Goal: Transaction & Acquisition: Purchase product/service

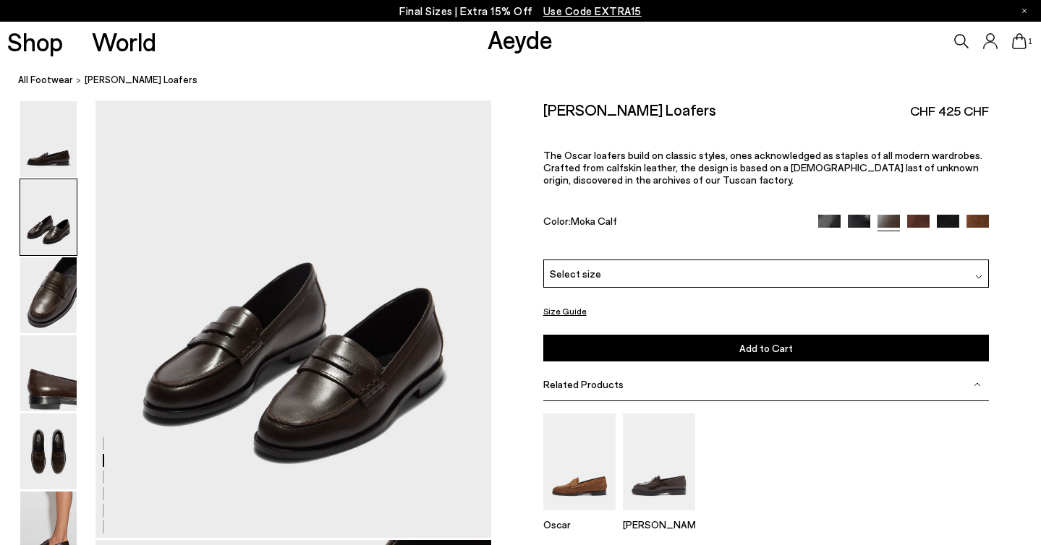
scroll to position [542, 0]
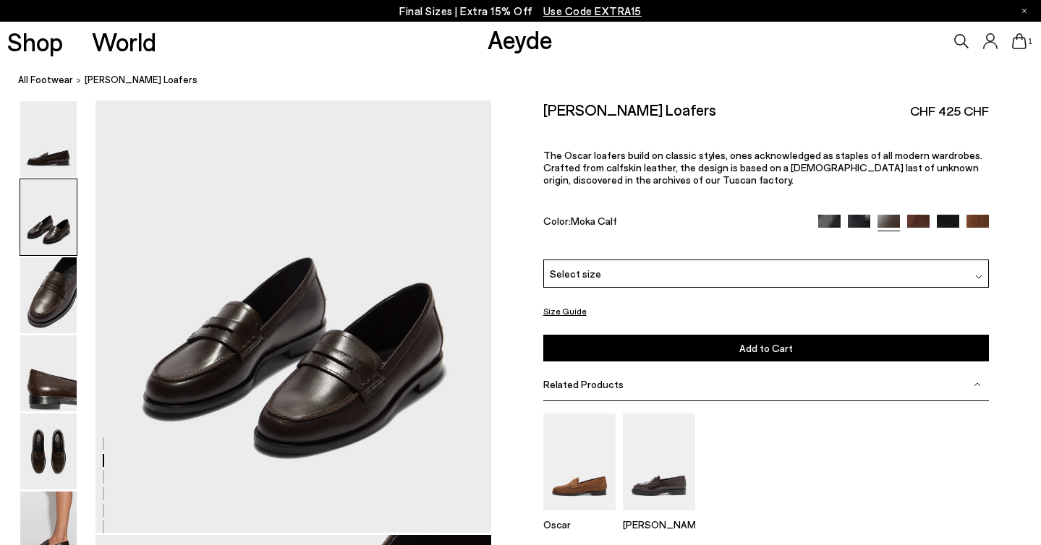
click at [605, 260] on div "Select size" at bounding box center [765, 274] width 445 height 28
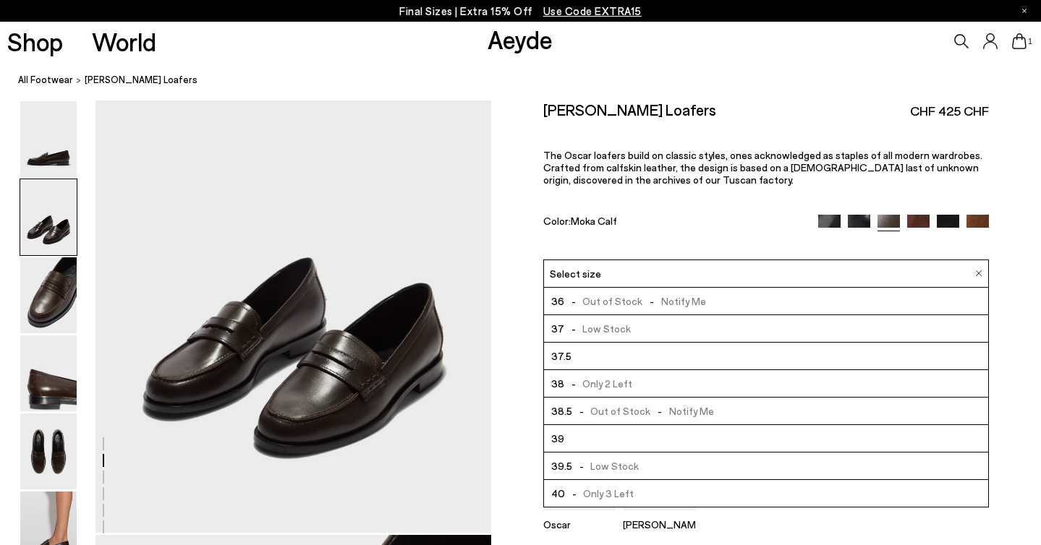
click at [602, 425] on li "39" at bounding box center [766, 438] width 444 height 27
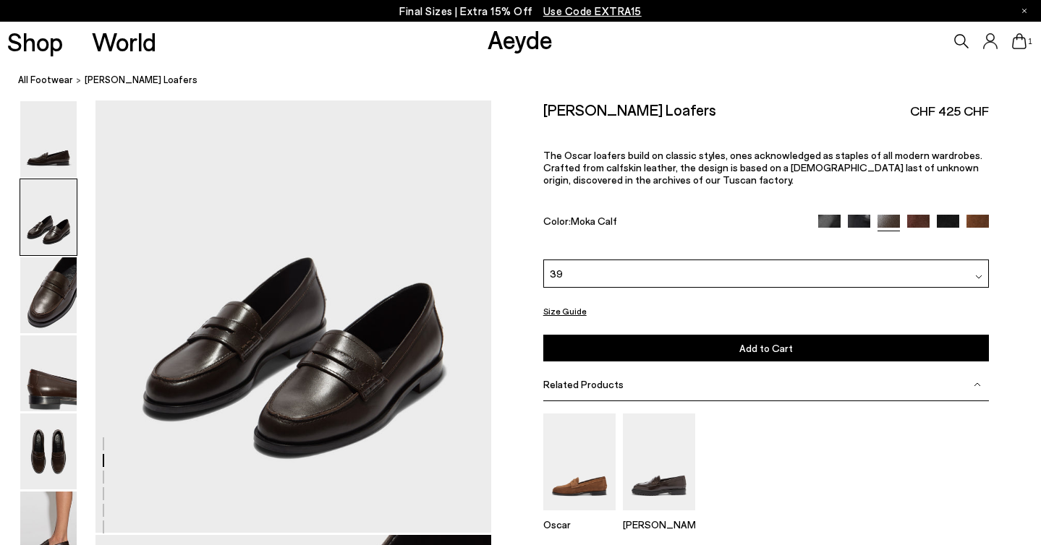
click at [757, 342] on span "Add to Cart" at bounding box center [766, 348] width 54 height 12
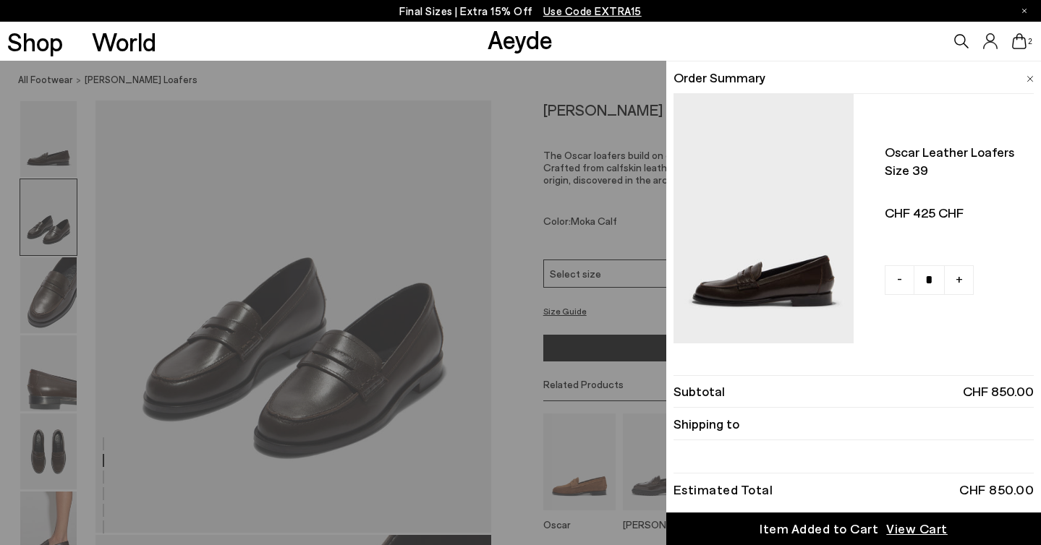
click at [1019, 46] on icon at bounding box center [1019, 41] width 14 height 16
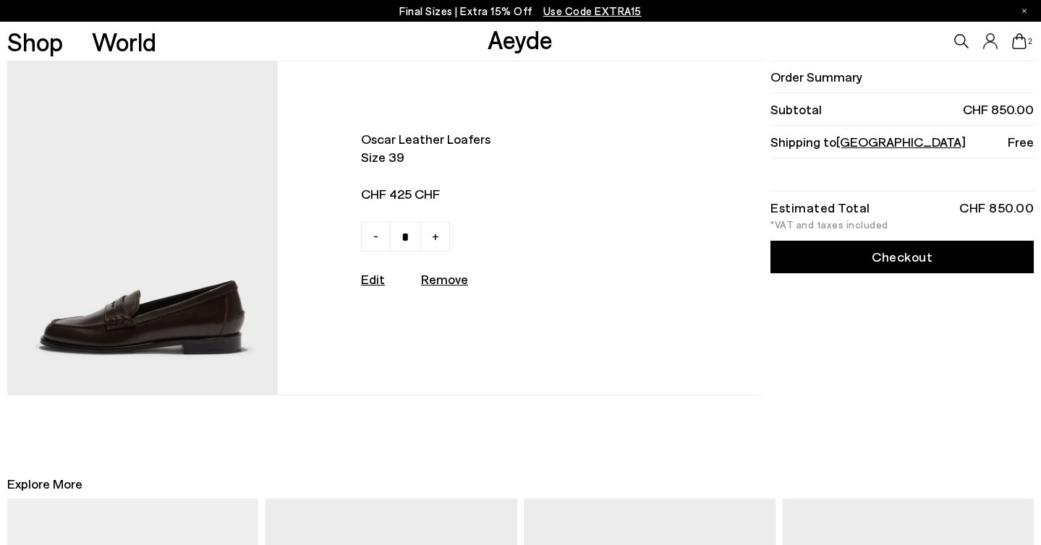
click at [377, 242] on link "-" at bounding box center [376, 237] width 30 height 30
type input "*"
click at [833, 261] on link "Checkout" at bounding box center [901, 257] width 263 height 33
